Goal: Task Accomplishment & Management: Manage account settings

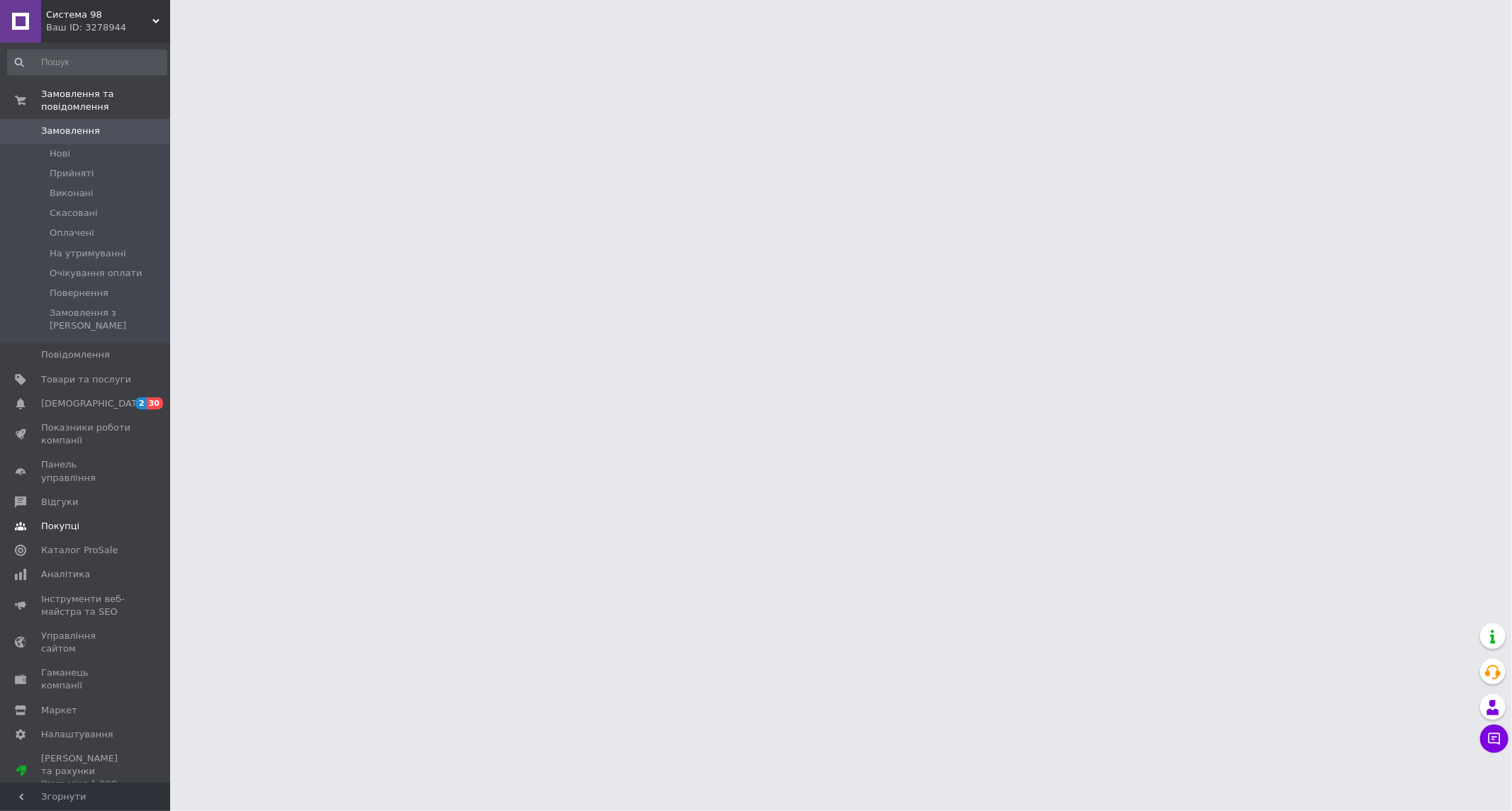
click at [93, 520] on span "Покупці" at bounding box center [85, 526] width 90 height 13
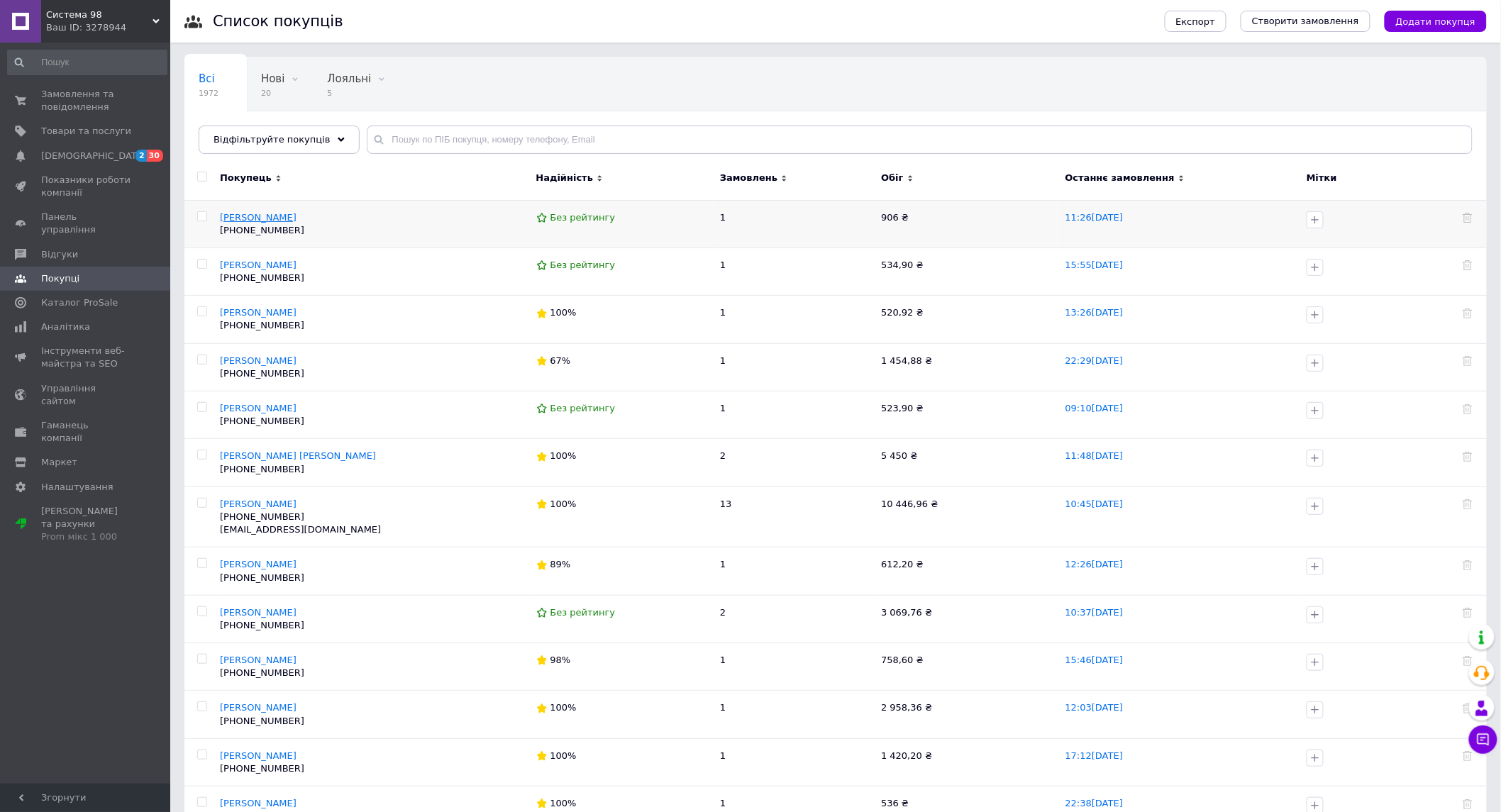
click at [246, 213] on span "[PERSON_NAME]" at bounding box center [258, 217] width 76 height 11
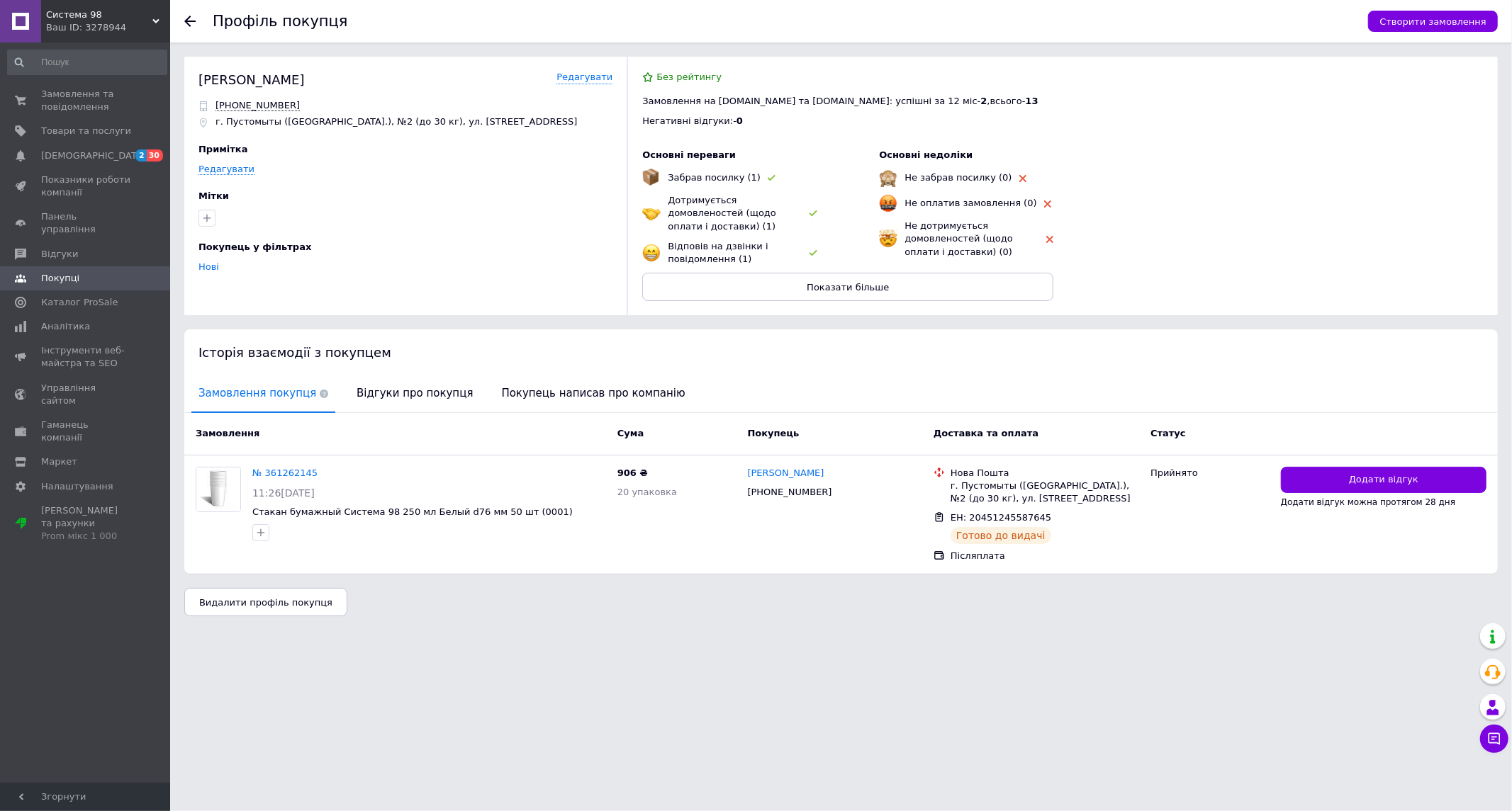
click at [222, 147] on span "Примітка" at bounding box center [223, 150] width 50 height 11
copy span "Примітка"
click at [334, 210] on div at bounding box center [406, 218] width 419 height 23
click at [591, 82] on link "Редагувати" at bounding box center [584, 77] width 56 height 14
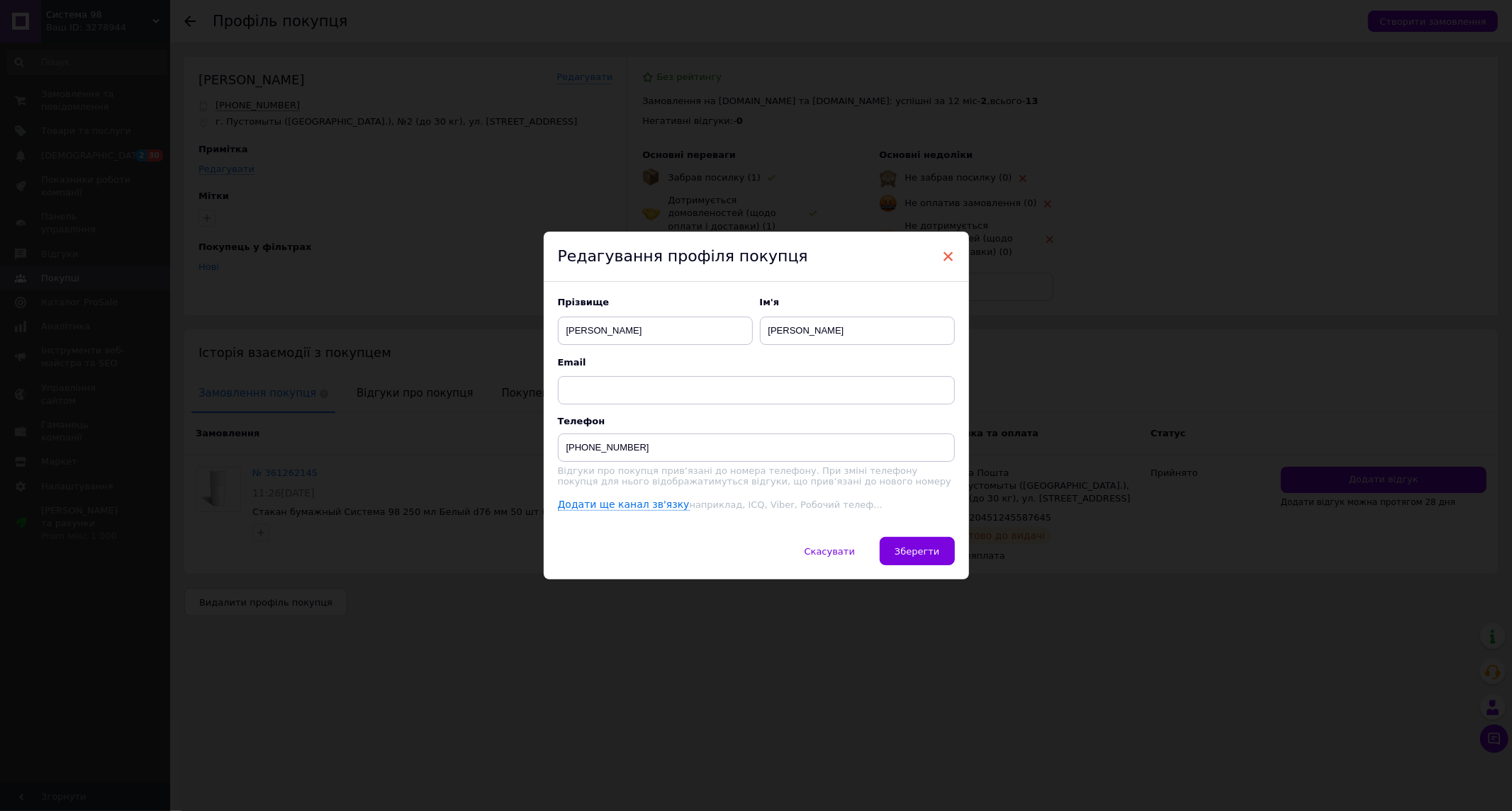
click at [949, 259] on span "×" at bounding box center [948, 256] width 13 height 24
